Goal: Information Seeking & Learning: Check status

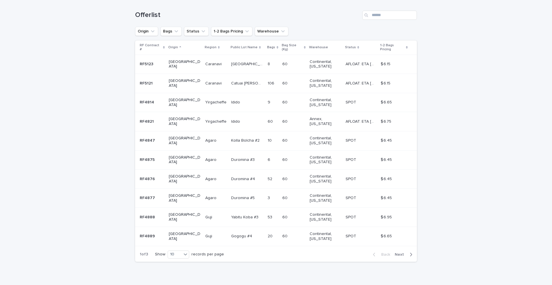
scroll to position [92, 0]
click at [412, 251] on icon "button" at bounding box center [410, 253] width 3 height 5
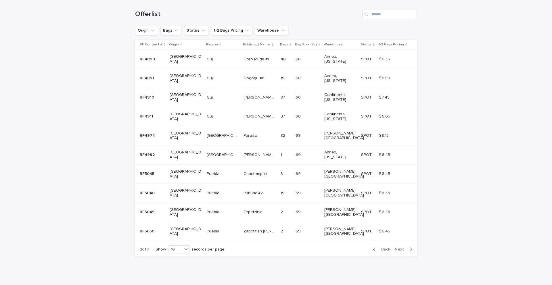
scroll to position [58, 0]
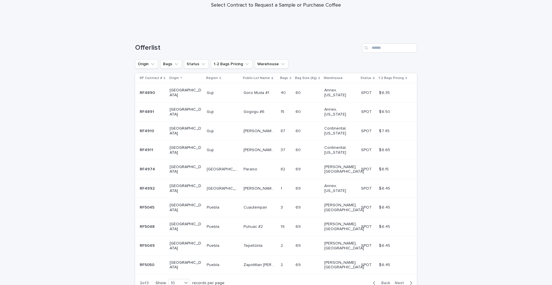
click at [407, 280] on div "button" at bounding box center [409, 282] width 5 height 5
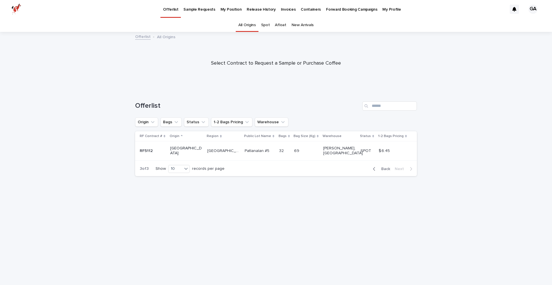
click at [377, 166] on div "button" at bounding box center [375, 168] width 5 height 5
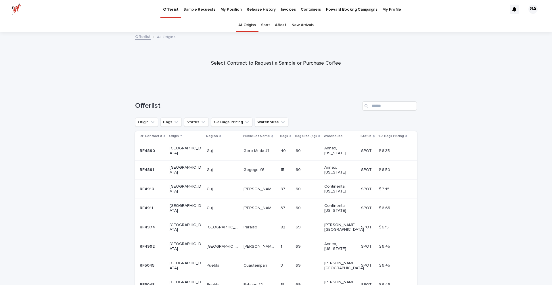
click at [235, 8] on p "My Position" at bounding box center [230, 6] width 21 height 12
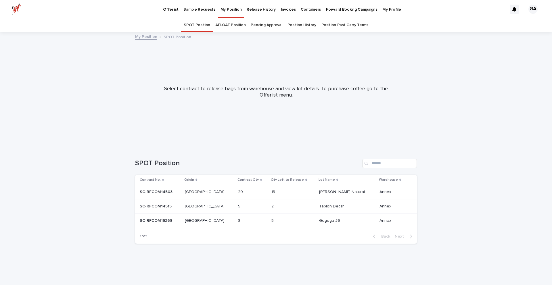
click at [277, 25] on link "Pending Approval" at bounding box center [265, 25] width 31 height 14
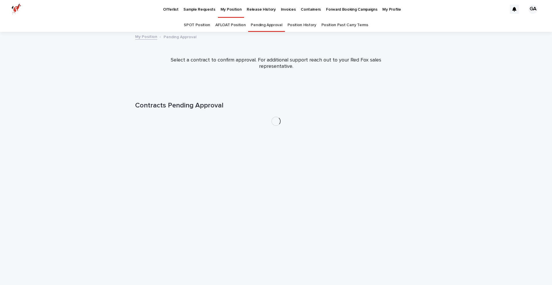
click at [242, 25] on link "AFLOAT Position" at bounding box center [230, 25] width 30 height 14
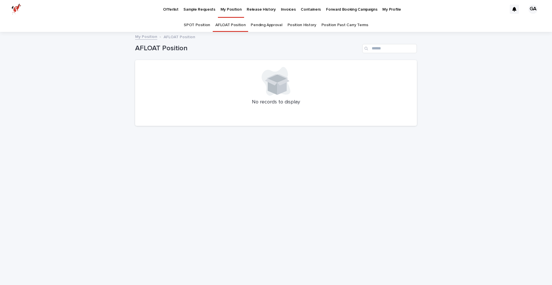
click at [274, 24] on link "Pending Approval" at bounding box center [265, 25] width 31 height 14
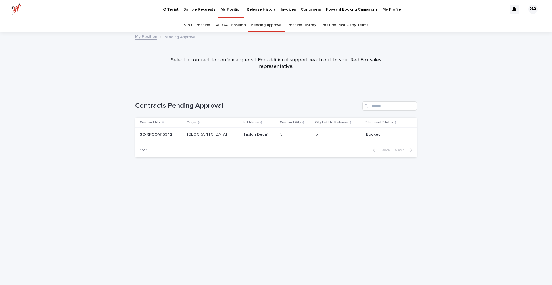
click at [304, 24] on link "Position History" at bounding box center [301, 25] width 29 height 14
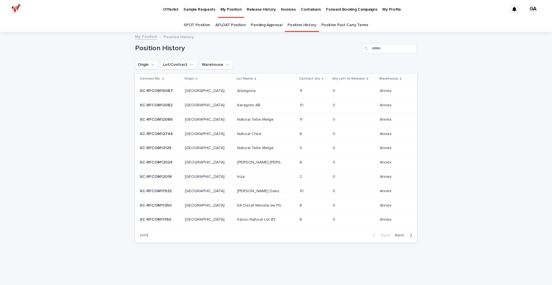
click at [273, 24] on link "Pending Approval" at bounding box center [265, 25] width 31 height 14
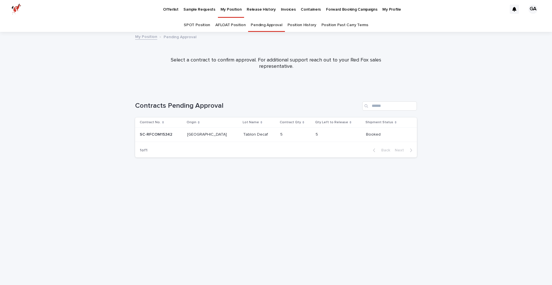
click at [294, 25] on link "Position History" at bounding box center [301, 25] width 29 height 14
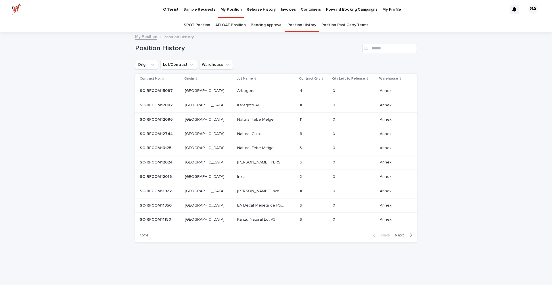
click at [405, 238] on div "Back Next" at bounding box center [392, 235] width 49 height 14
click at [403, 236] on span "Next" at bounding box center [400, 235] width 13 height 4
click at [387, 234] on span "Back" at bounding box center [383, 235] width 12 height 4
click at [159, 79] on p "Contract No." at bounding box center [150, 79] width 21 height 6
click at [158, 79] on p "Contract No." at bounding box center [150, 79] width 21 height 6
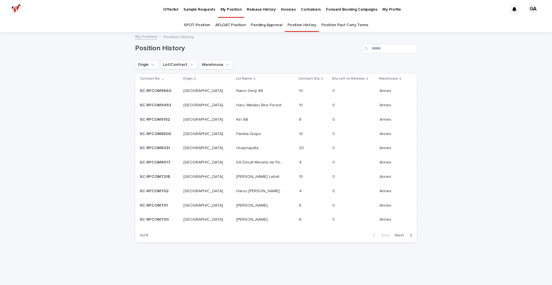
click at [153, 79] on p "Contract No." at bounding box center [150, 79] width 21 height 6
click at [405, 235] on span "Next" at bounding box center [400, 235] width 13 height 4
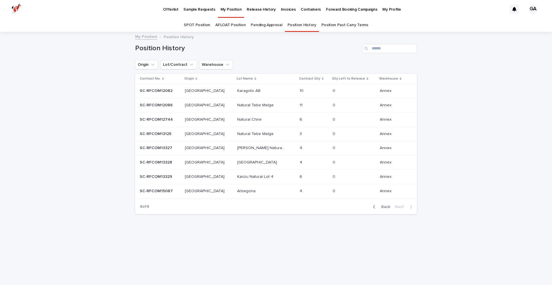
click at [265, 21] on link "Pending Approval" at bounding box center [265, 25] width 31 height 14
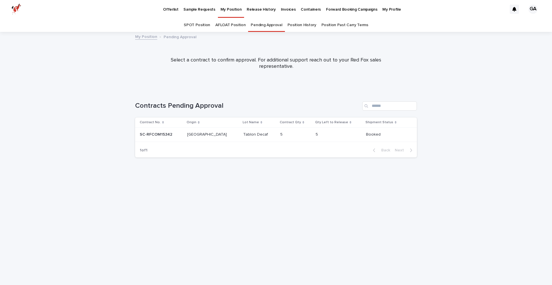
click at [338, 24] on link "Position Past Carry Terms" at bounding box center [344, 25] width 47 height 14
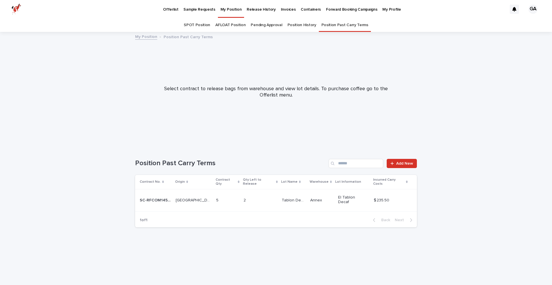
click at [306, 24] on link "Position History" at bounding box center [301, 25] width 29 height 14
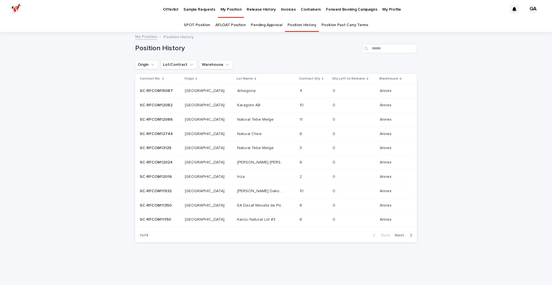
click at [274, 25] on link "Pending Approval" at bounding box center [265, 25] width 31 height 14
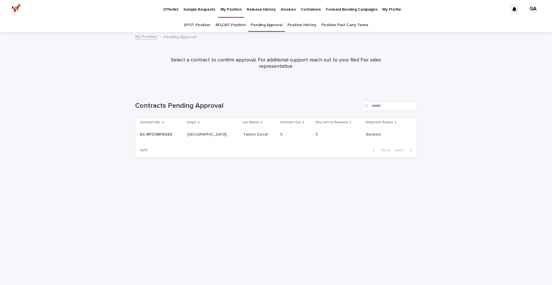
click at [172, 9] on p "Offerlist" at bounding box center [170, 6] width 15 height 12
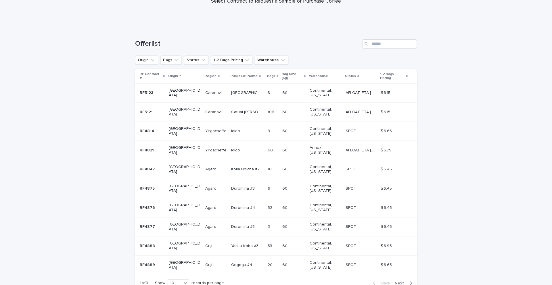
scroll to position [92, 0]
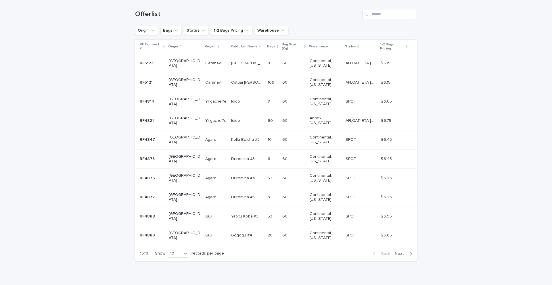
click at [401, 251] on button "Next" at bounding box center [404, 253] width 24 height 5
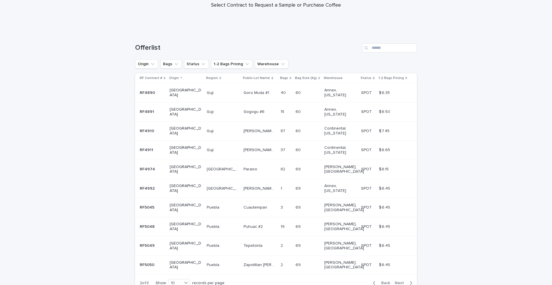
click at [398, 281] on span "Next" at bounding box center [400, 283] width 13 height 4
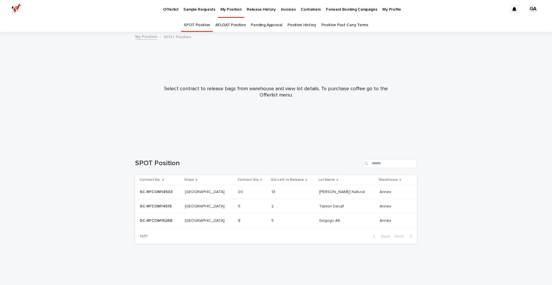
click at [334, 9] on p "Forward Booking Campaigns" at bounding box center [351, 6] width 51 height 12
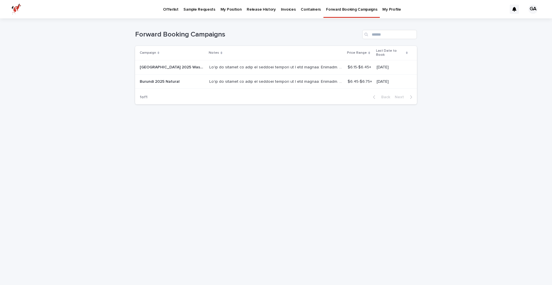
click at [310, 8] on p "Containers" at bounding box center [310, 6] width 20 height 12
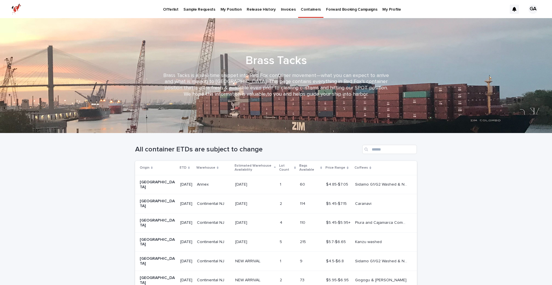
click at [281, 9] on p "Invoices" at bounding box center [288, 6] width 15 height 12
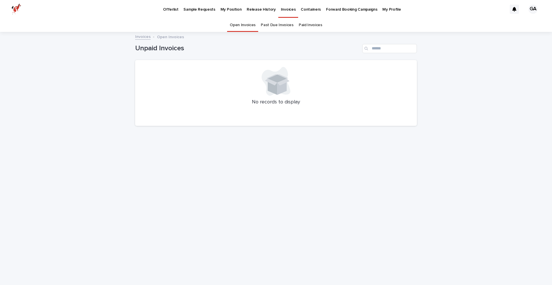
click at [301, 7] on p "Containers" at bounding box center [310, 6] width 20 height 12
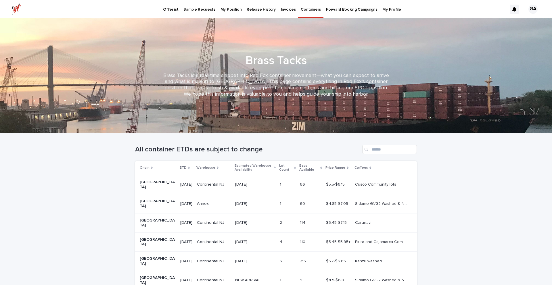
click at [326, 11] on p "Forward Booking Campaigns" at bounding box center [351, 6] width 51 height 12
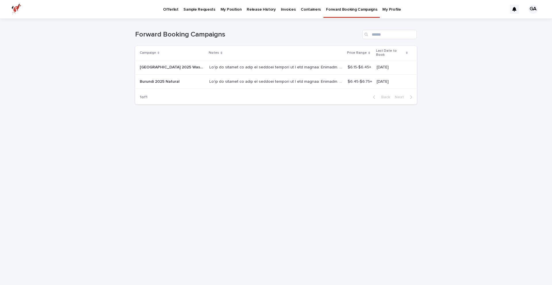
click at [304, 10] on p "Containers" at bounding box center [310, 6] width 20 height 12
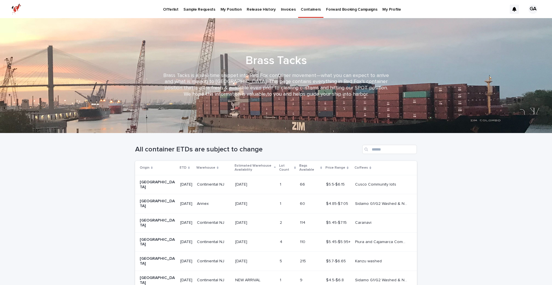
click at [281, 9] on p "Invoices" at bounding box center [288, 6] width 15 height 12
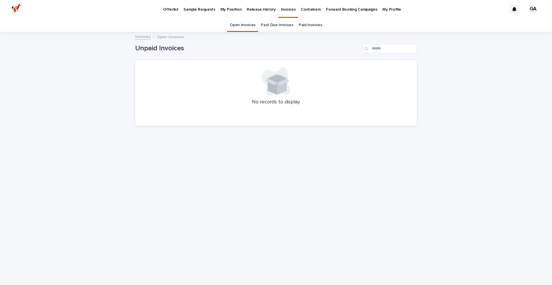
click at [259, 9] on p "Release History" at bounding box center [260, 6] width 29 height 12
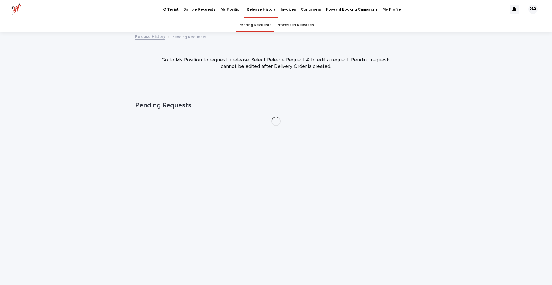
click at [205, 7] on p "Sample Requests" at bounding box center [199, 6] width 32 height 12
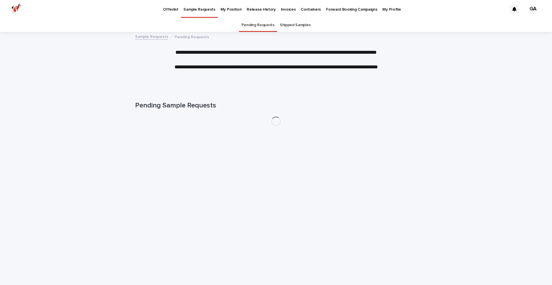
click at [173, 9] on p "Offerlist" at bounding box center [170, 6] width 15 height 12
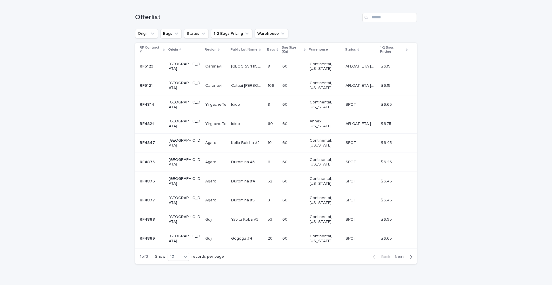
scroll to position [92, 0]
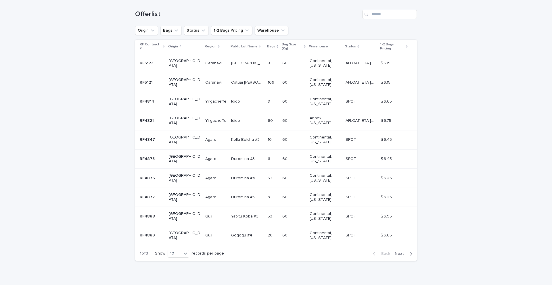
click at [401, 252] on span "Next" at bounding box center [400, 254] width 13 height 4
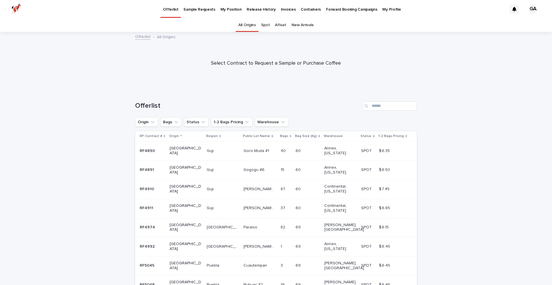
click at [270, 25] on link "Spot" at bounding box center [265, 25] width 9 height 14
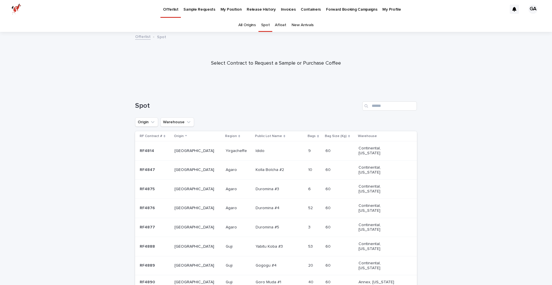
click at [232, 10] on p "My Position" at bounding box center [230, 6] width 21 height 12
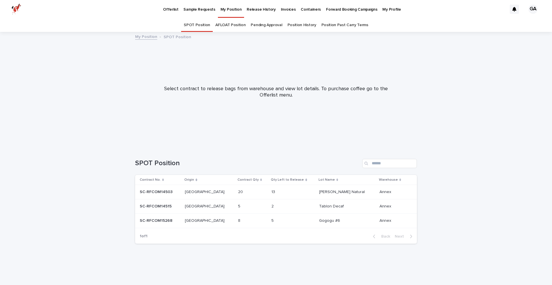
click at [270, 24] on link "Pending Approval" at bounding box center [265, 25] width 31 height 14
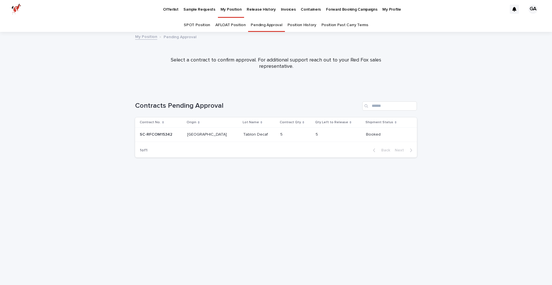
click at [234, 26] on link "AFLOAT Position" at bounding box center [230, 25] width 30 height 14
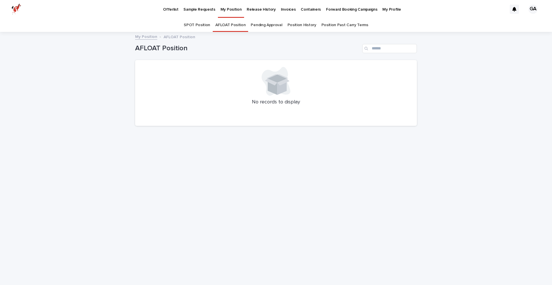
click at [333, 26] on link "Position Past Carry Terms" at bounding box center [344, 25] width 47 height 14
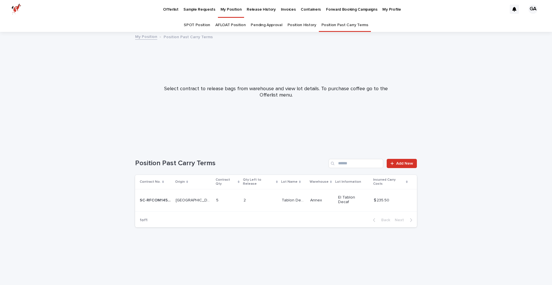
click at [298, 24] on link "Position History" at bounding box center [301, 25] width 29 height 14
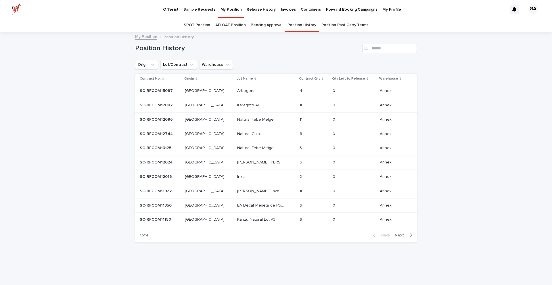
click at [272, 24] on link "Pending Approval" at bounding box center [265, 25] width 31 height 14
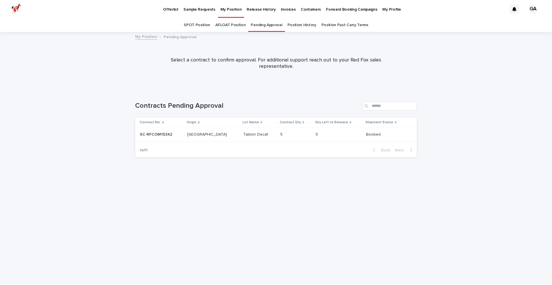
click at [232, 25] on link "AFLOAT Position" at bounding box center [230, 25] width 30 height 14
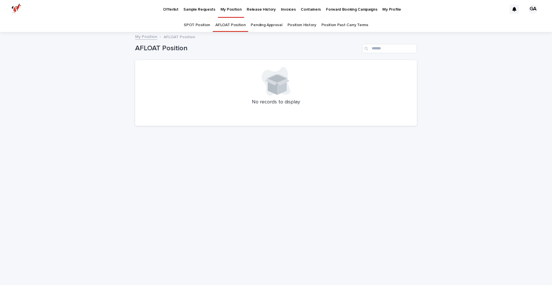
click at [198, 27] on link "SPOT Position" at bounding box center [197, 25] width 26 height 14
